Goal: Transaction & Acquisition: Purchase product/service

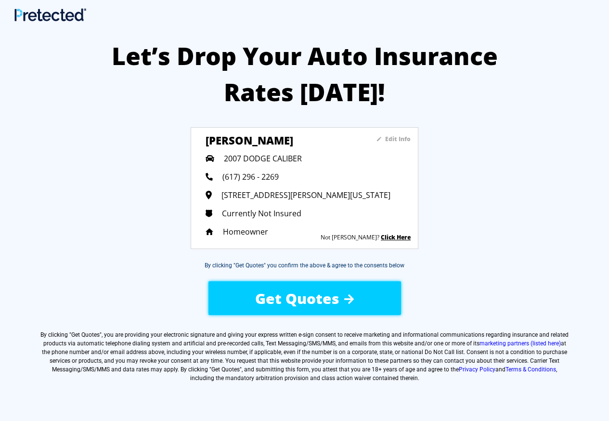
click at [318, 303] on span "Get Quotes" at bounding box center [297, 299] width 84 height 20
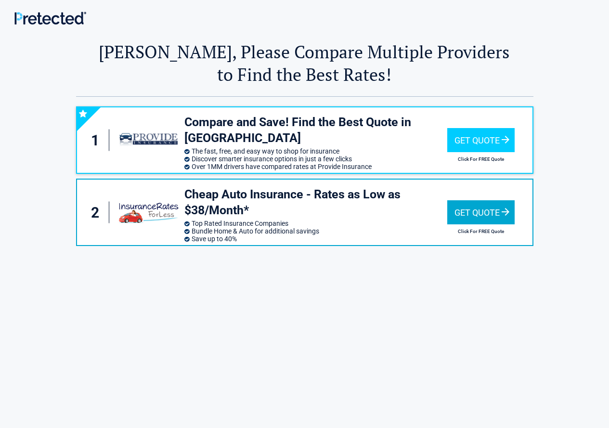
click at [469, 219] on div "Get Quote" at bounding box center [481, 212] width 67 height 24
